Goal: Register for event/course

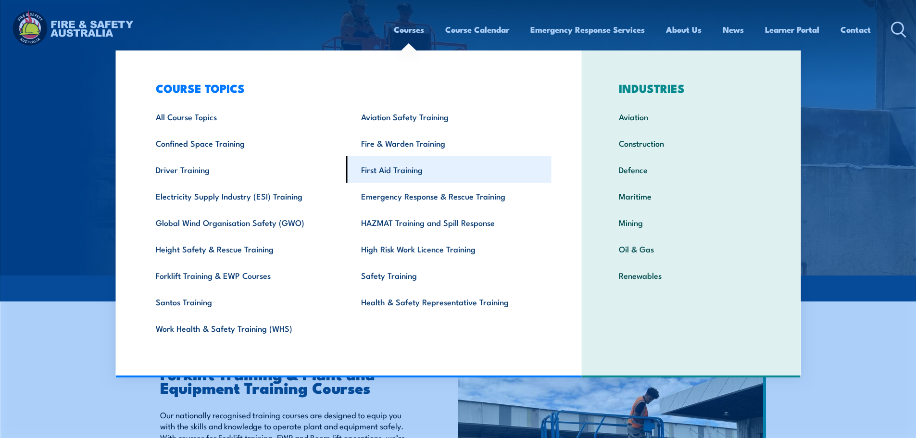
click at [396, 169] on link "First Aid Training" at bounding box center [448, 169] width 205 height 26
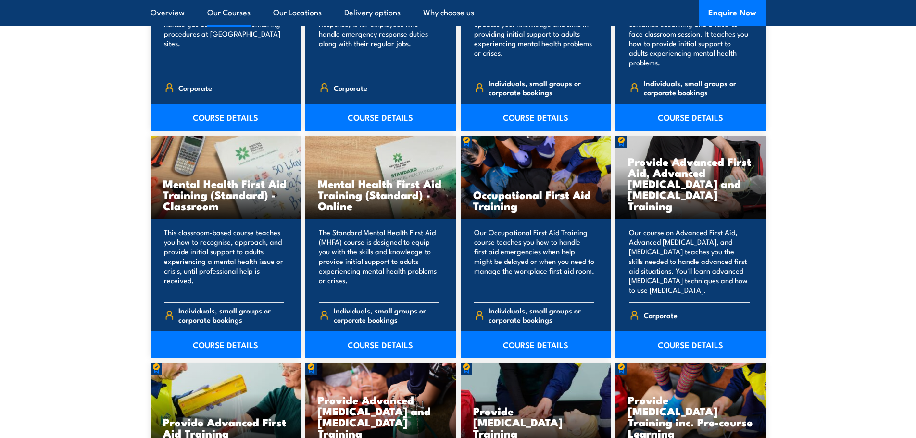
scroll to position [914, 0]
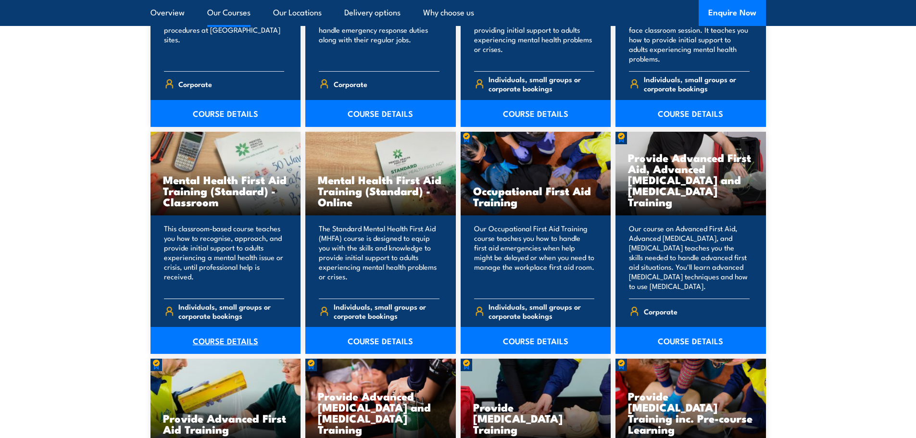
click at [222, 337] on link "COURSE DETAILS" at bounding box center [226, 340] width 151 height 27
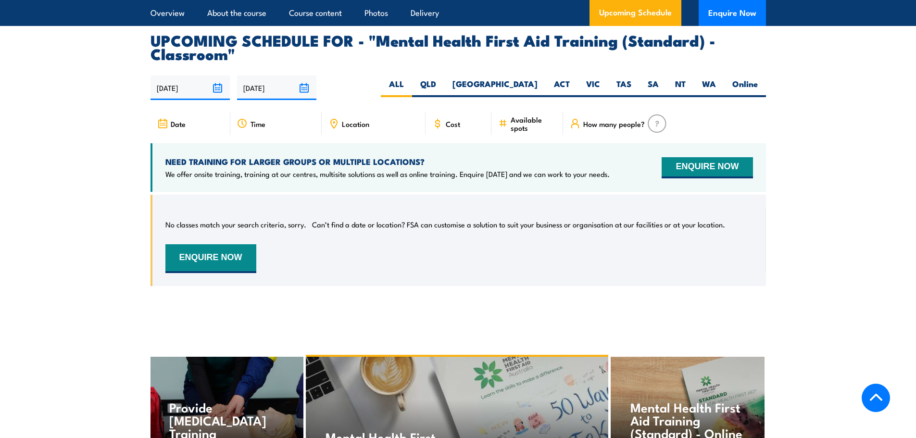
scroll to position [1732, 0]
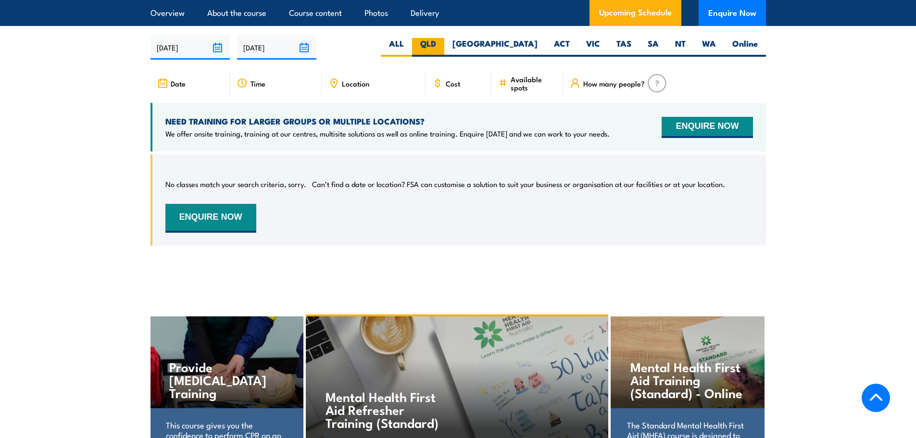
click at [444, 56] on label "QLD" at bounding box center [428, 47] width 32 height 19
click at [443, 44] on input "QLD" at bounding box center [439, 41] width 6 height 6
radio input "true"
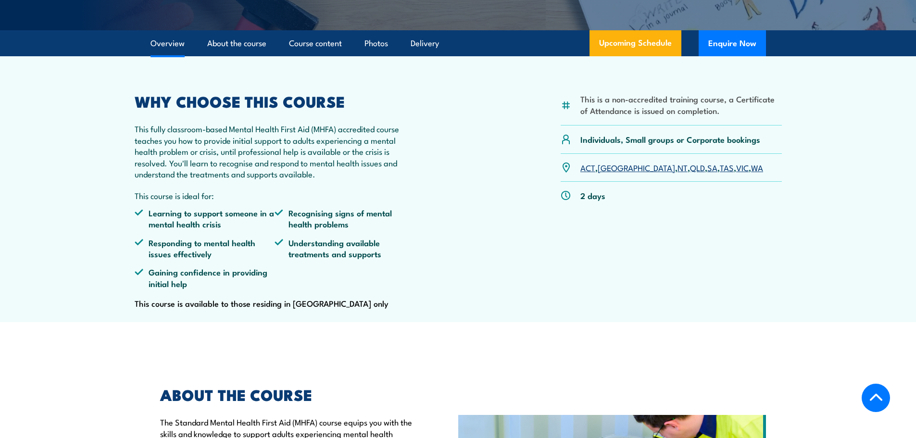
scroll to position [241, 0]
